Goal: Find specific page/section: Find specific page/section

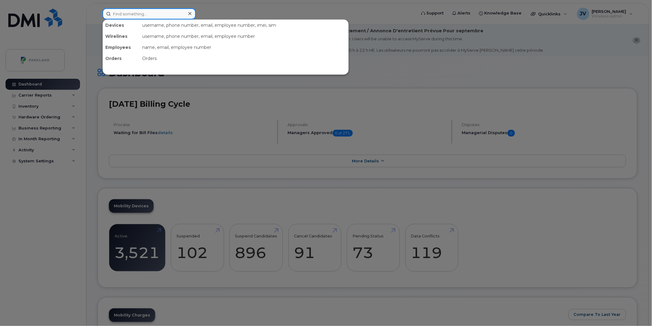
click at [127, 14] on input at bounding box center [149, 13] width 93 height 11
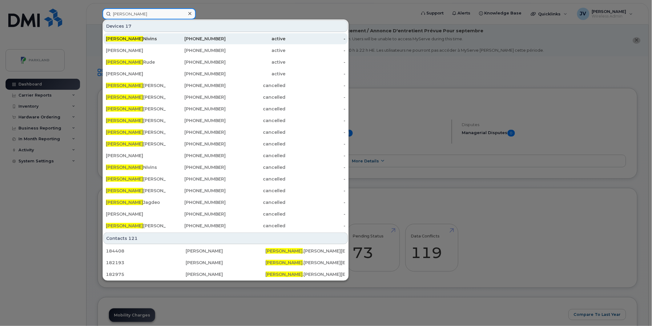
type input "[PERSON_NAME]"
click at [112, 36] on span "Jennifer" at bounding box center [124, 39] width 37 height 6
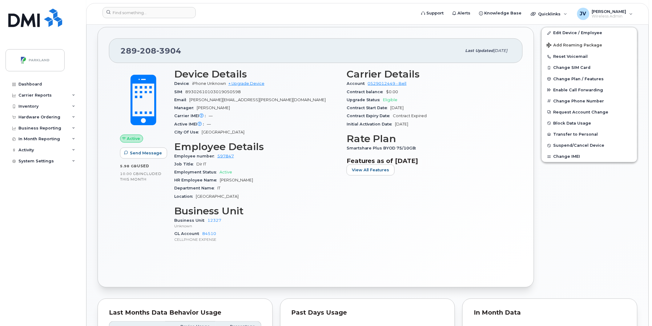
scroll to position [194, 0]
